Goal: Information Seeking & Learning: Learn about a topic

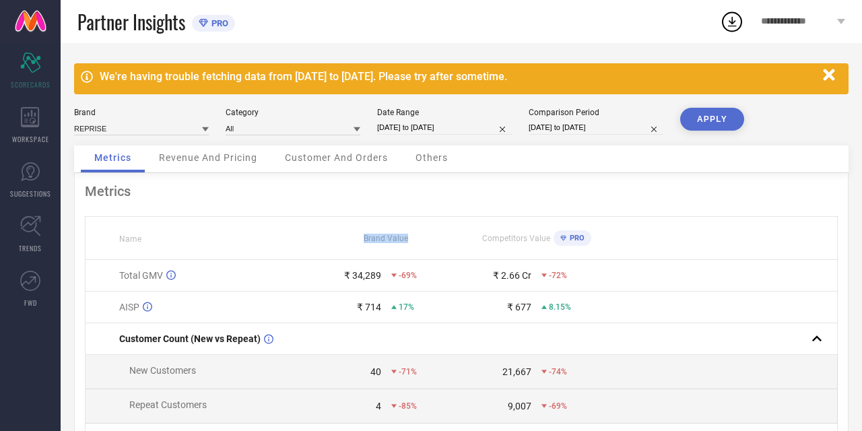
drag, startPoint x: 363, startPoint y: 240, endPoint x: 408, endPoint y: 240, distance: 45.1
click at [408, 240] on div "Brand Value" at bounding box center [386, 238] width 149 height 9
click at [228, 156] on span "Revenue And Pricing" at bounding box center [208, 157] width 98 height 11
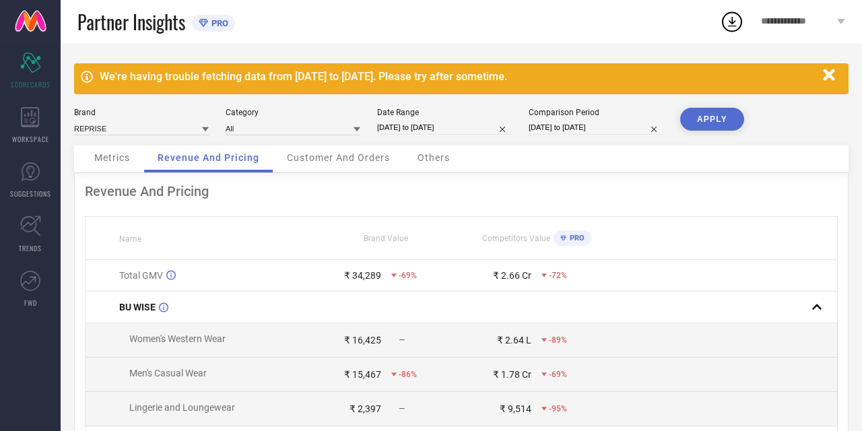
click at [123, 156] on span "Metrics" at bounding box center [112, 157] width 36 height 11
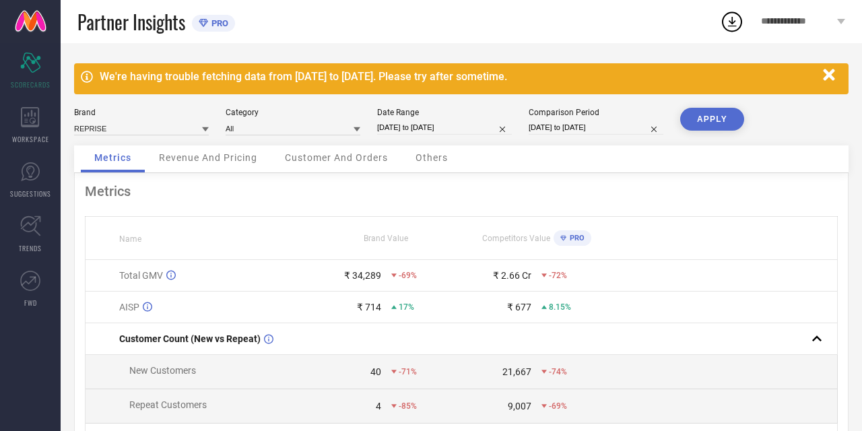
click at [828, 79] on icon "button" at bounding box center [829, 75] width 17 height 17
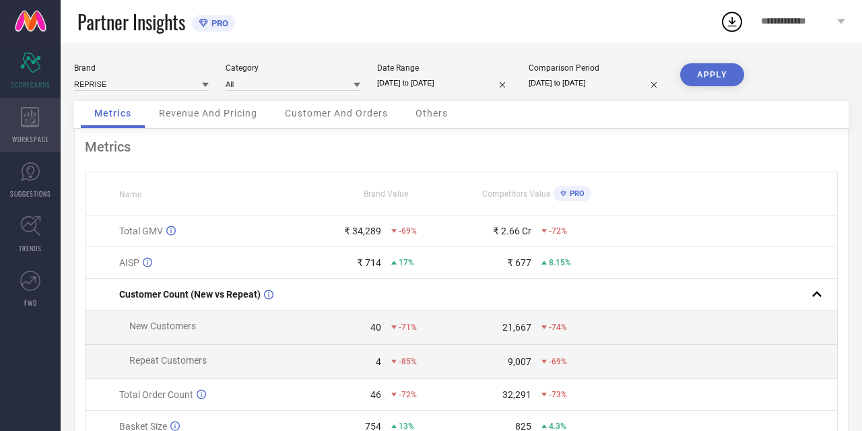
click at [40, 116] on div "WORKSPACE" at bounding box center [30, 125] width 61 height 54
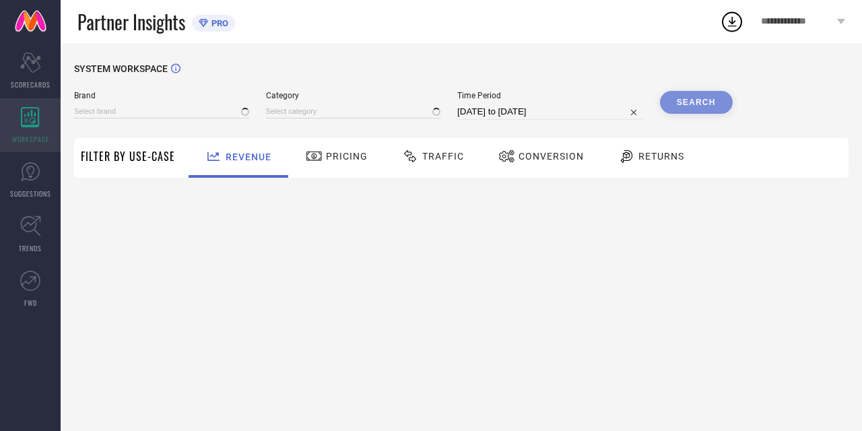
type input "REPRISE"
type input "All"
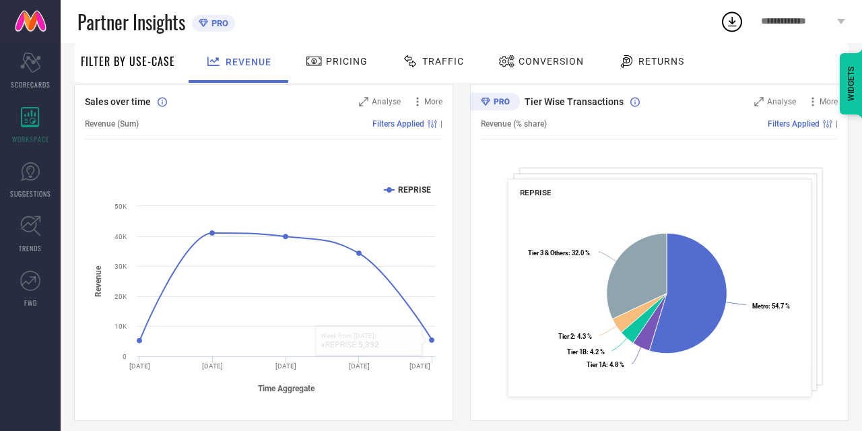
scroll to position [160, 0]
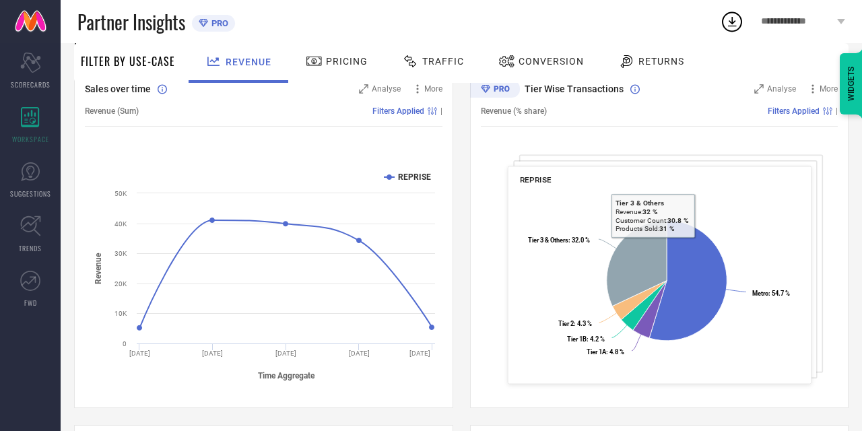
click at [332, 67] on div "Pricing" at bounding box center [336, 61] width 69 height 23
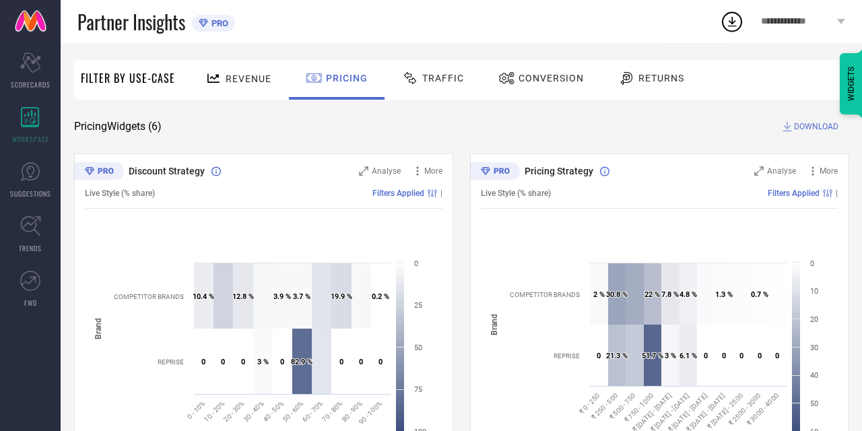
scroll to position [61, 0]
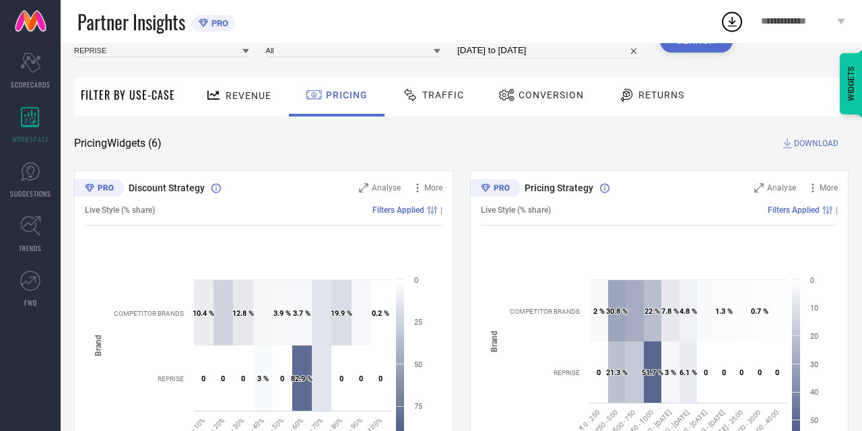
click at [426, 114] on div "Traffic" at bounding box center [433, 97] width 96 height 40
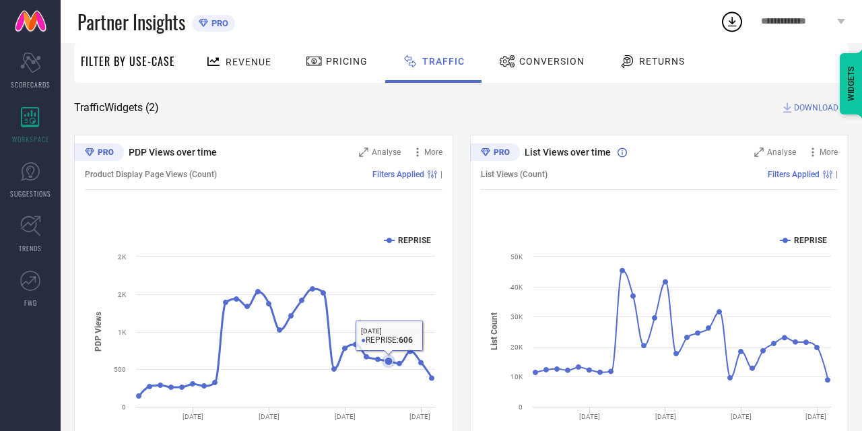
scroll to position [39, 0]
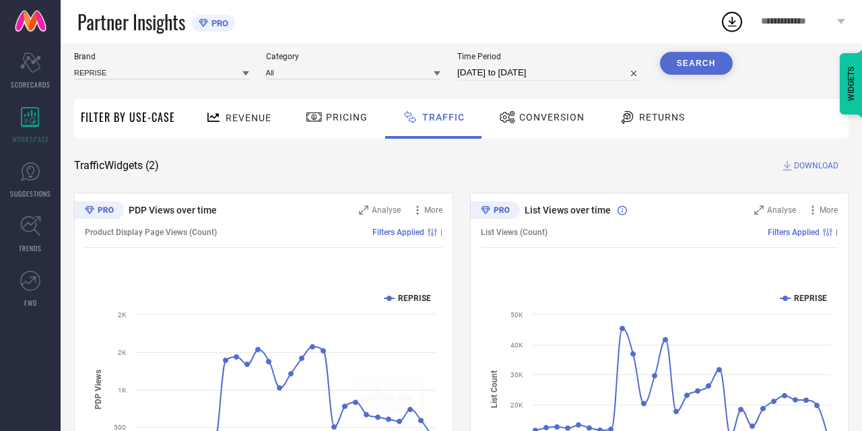
click at [513, 135] on div "Conversion" at bounding box center [541, 119] width 119 height 40
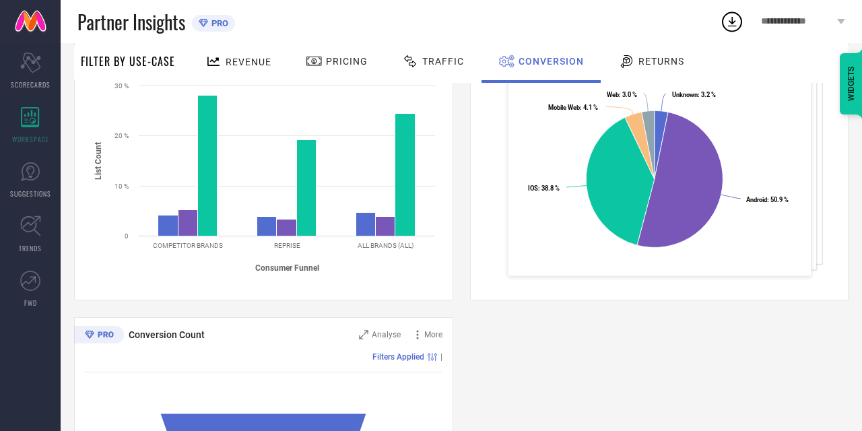
scroll to position [483, 0]
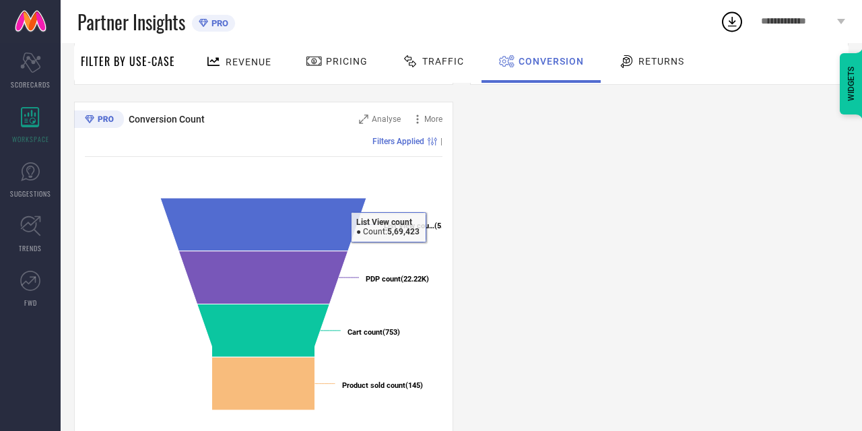
click at [642, 72] on div "Returns" at bounding box center [651, 61] width 73 height 23
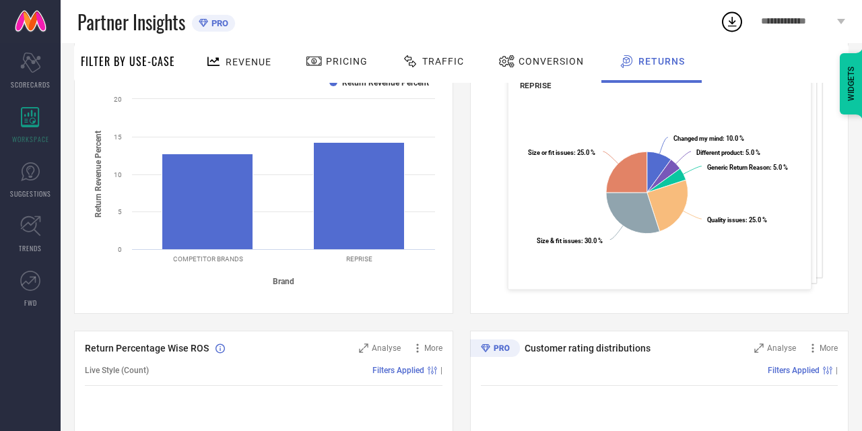
scroll to position [254, 0]
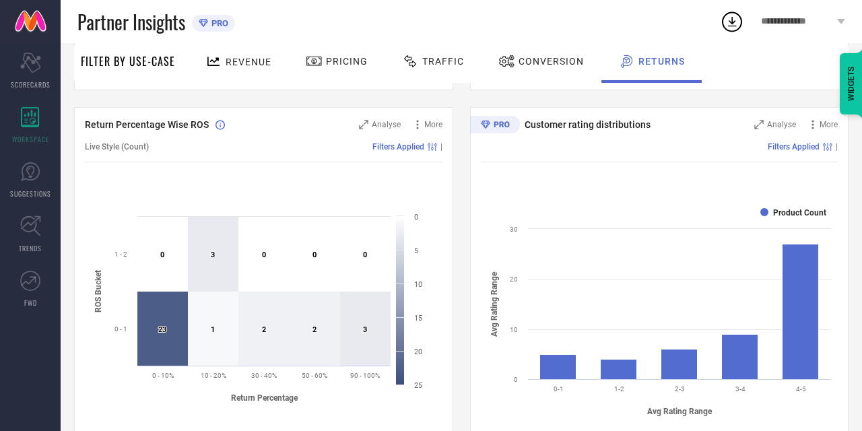
scroll to position [480, 0]
